Goal: Find specific page/section: Find specific page/section

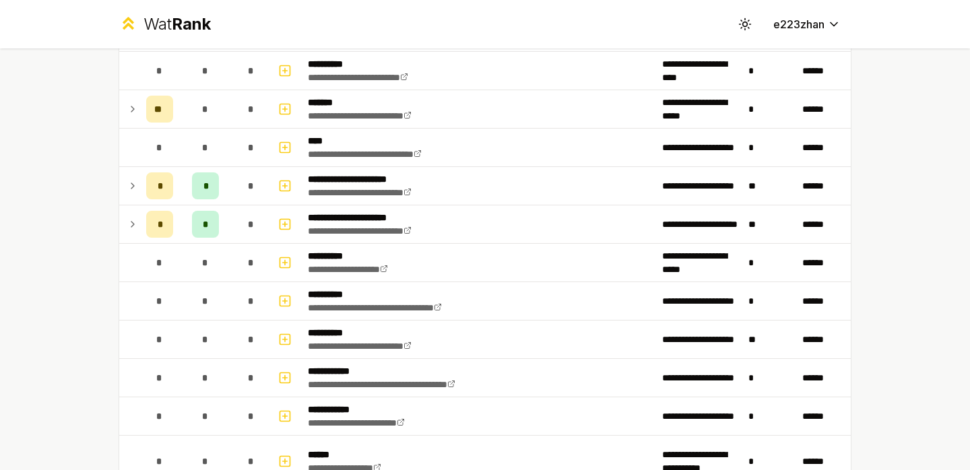
scroll to position [1563, 0]
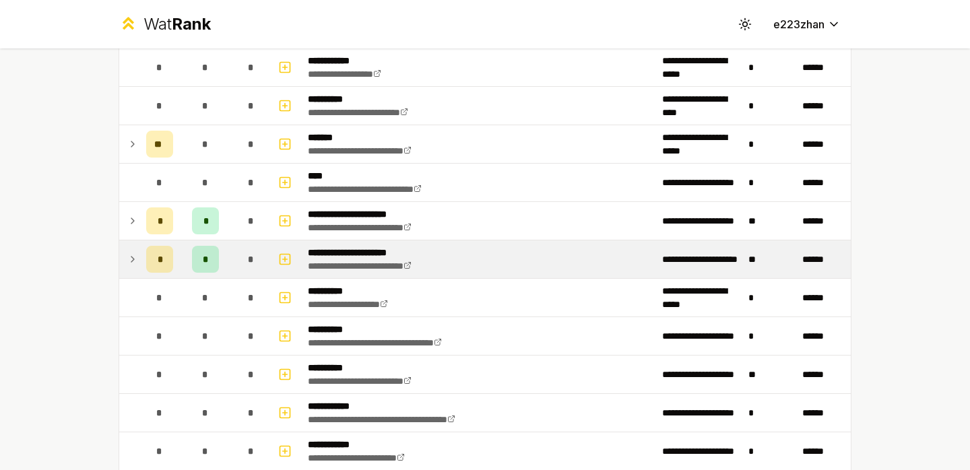
click at [227, 259] on td "*" at bounding box center [206, 260] width 54 height 38
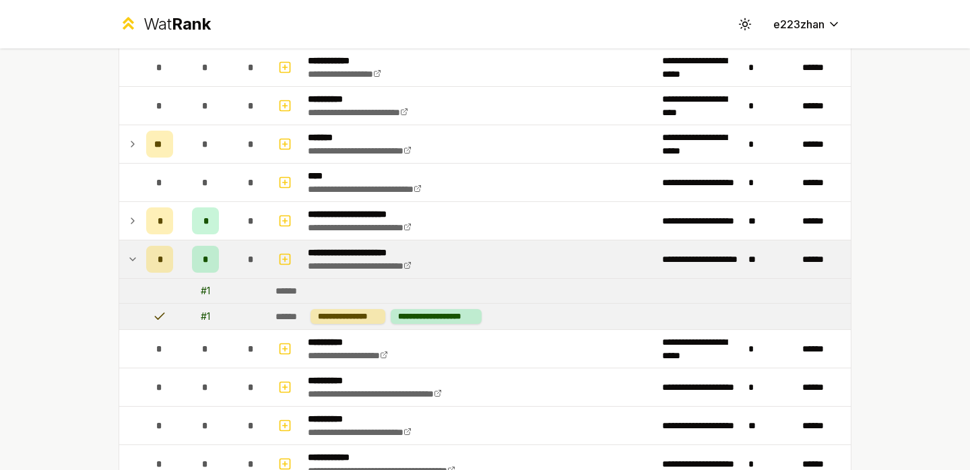
click at [227, 259] on td "*" at bounding box center [206, 260] width 54 height 38
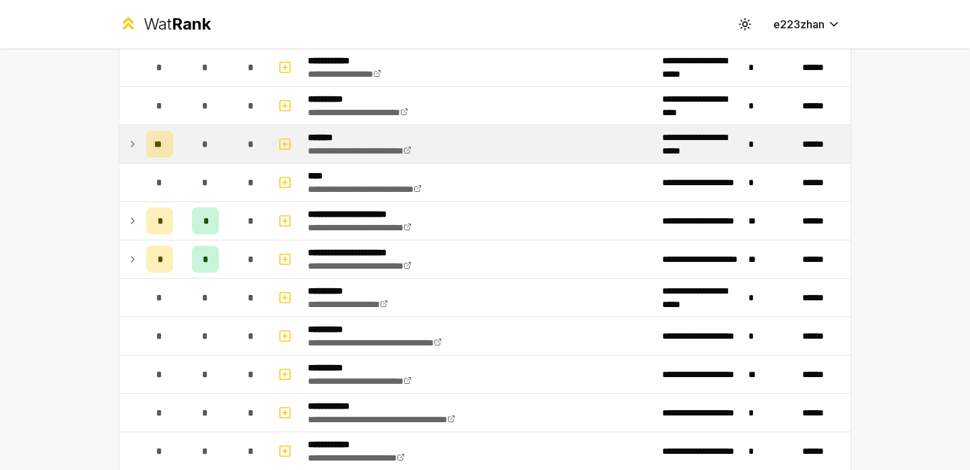
click at [236, 156] on td "*" at bounding box center [251, 144] width 38 height 38
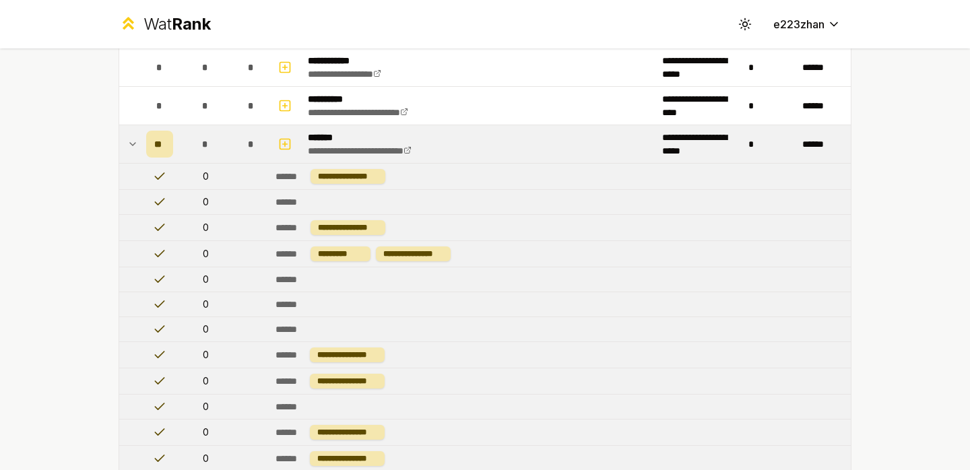
click at [236, 156] on td "*" at bounding box center [251, 144] width 38 height 38
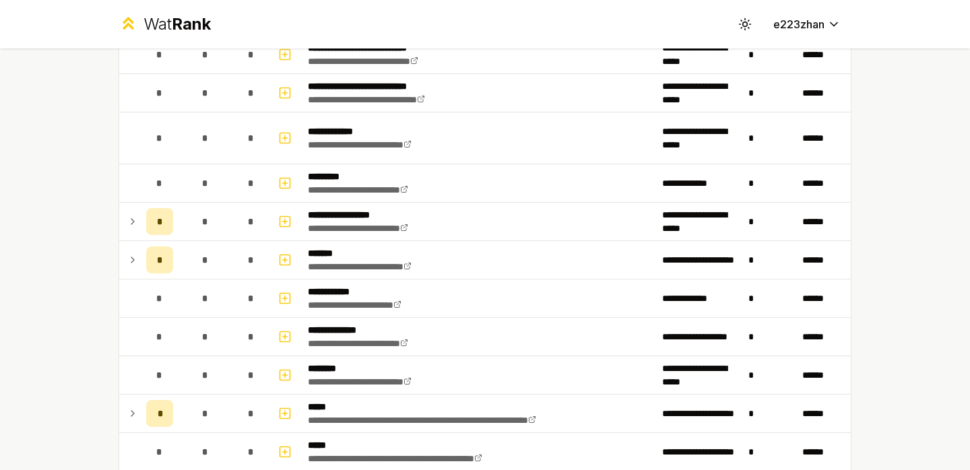
scroll to position [1138, 0]
